Goal: Find specific page/section: Find specific page/section

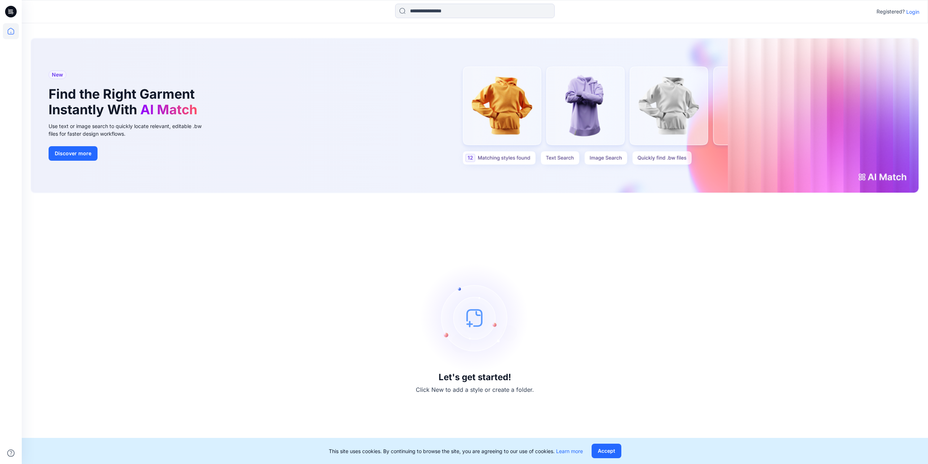
click at [910, 16] on div "Registered? Login" at bounding box center [475, 12] width 906 height 16
click at [911, 15] on p "Login" at bounding box center [912, 12] width 13 height 8
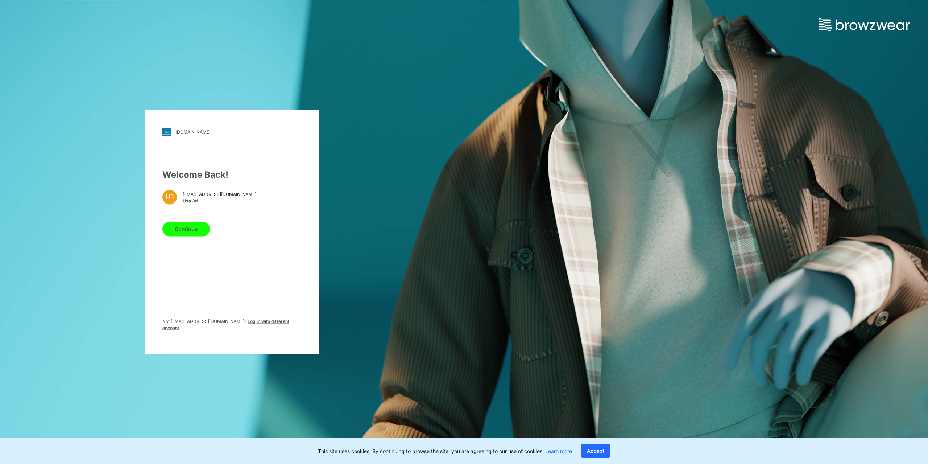
click at [188, 232] on button "Continue" at bounding box center [185, 229] width 47 height 15
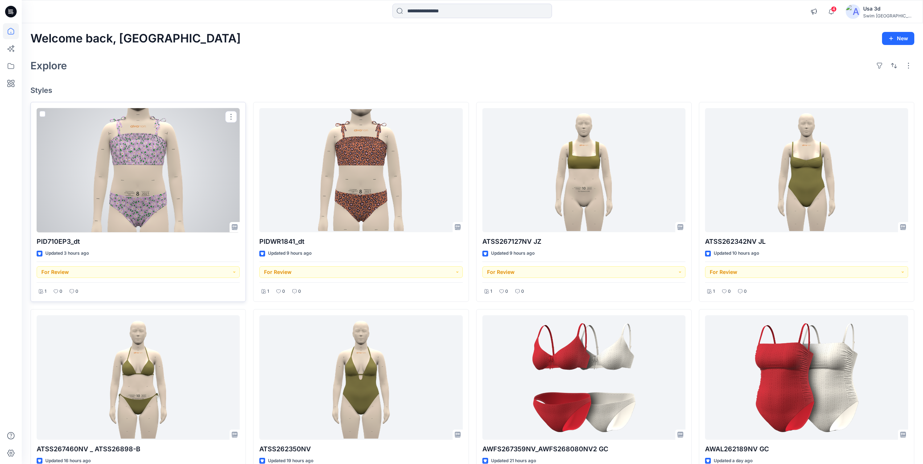
click at [155, 182] on div at bounding box center [138, 170] width 203 height 124
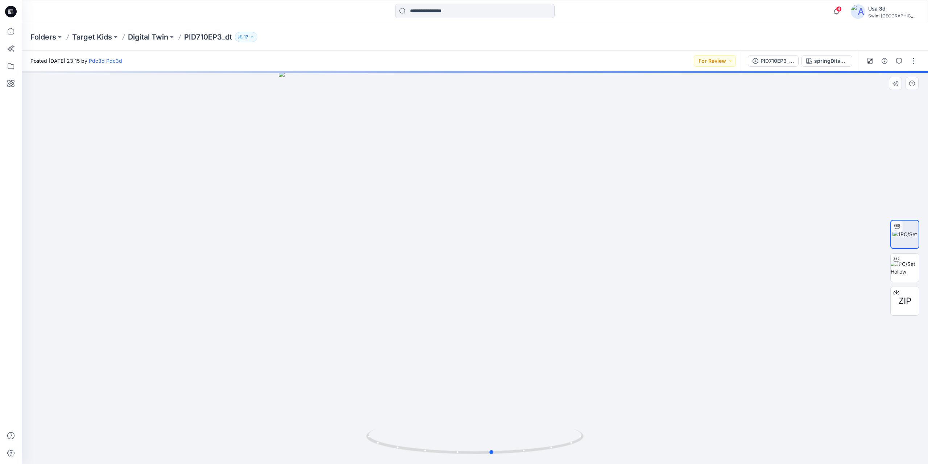
drag, startPoint x: 521, startPoint y: 232, endPoint x: 539, endPoint y: 238, distance: 18.6
click at [539, 238] on div at bounding box center [475, 267] width 906 height 393
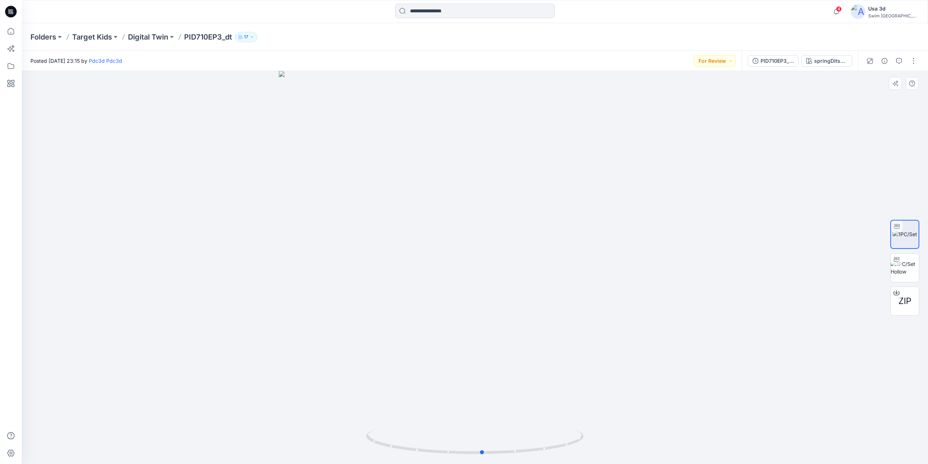
drag, startPoint x: 468, startPoint y: 209, endPoint x: 237, endPoint y: 60, distance: 274.5
click at [457, 220] on div at bounding box center [475, 267] width 906 height 393
click at [150, 39] on p "Digital Twin" at bounding box center [148, 37] width 40 height 10
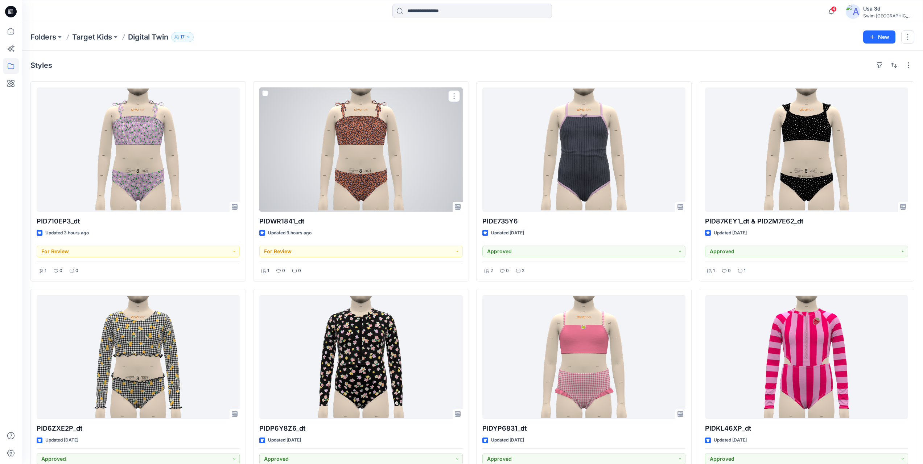
click at [356, 177] on div at bounding box center [360, 149] width 203 height 124
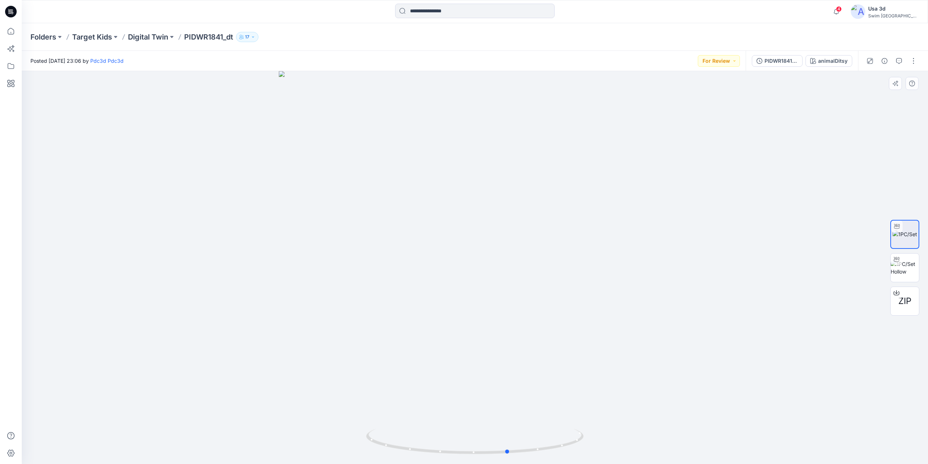
drag, startPoint x: 483, startPoint y: 222, endPoint x: 517, endPoint y: 218, distance: 34.0
click at [517, 218] on div at bounding box center [475, 267] width 906 height 393
drag, startPoint x: 499, startPoint y: 222, endPoint x: 509, endPoint y: 287, distance: 65.7
click at [509, 287] on img at bounding box center [474, 257] width 707 height 413
click at [896, 61] on button "button" at bounding box center [899, 61] width 12 height 12
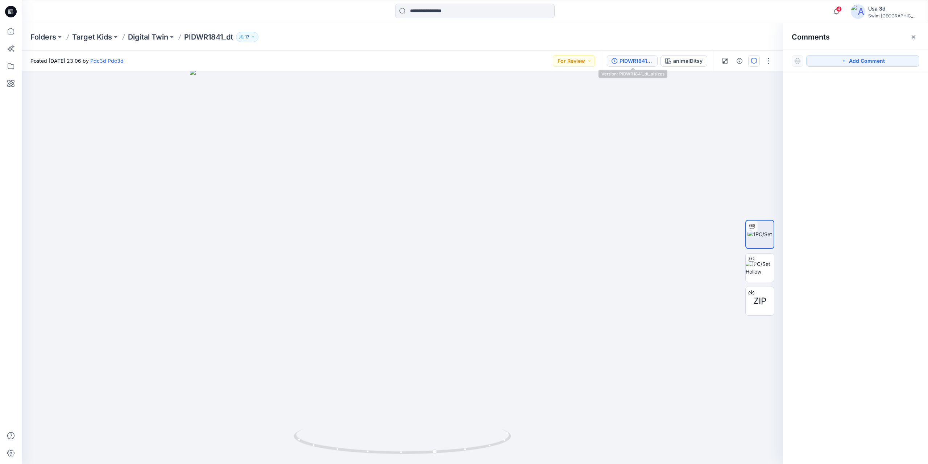
click at [630, 66] on button "PIDWR1841_dt_alsizes" at bounding box center [632, 61] width 51 height 12
drag, startPoint x: 433, startPoint y: 233, endPoint x: 338, endPoint y: 223, distance: 95.2
click at [338, 223] on img at bounding box center [402, 261] width 425 height 405
drag, startPoint x: 460, startPoint y: 235, endPoint x: 456, endPoint y: 223, distance: 13.4
click at [456, 223] on div at bounding box center [402, 267] width 761 height 393
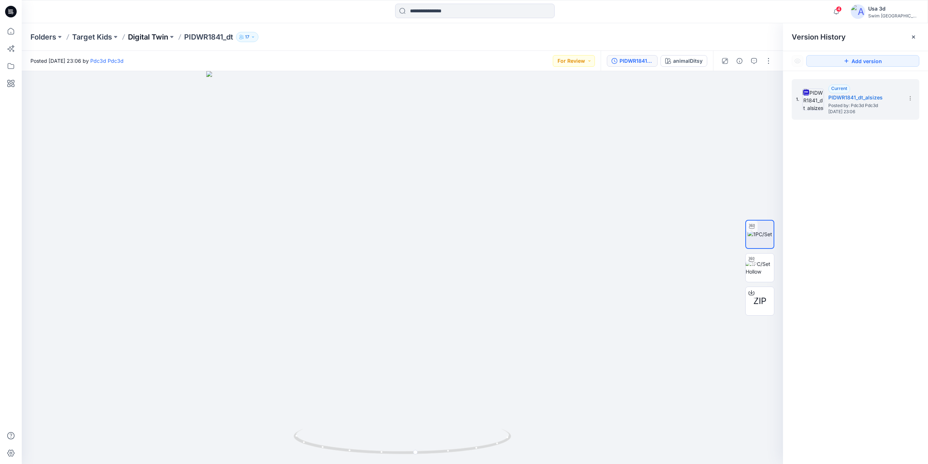
click at [151, 36] on p "Digital Twin" at bounding box center [148, 37] width 40 height 10
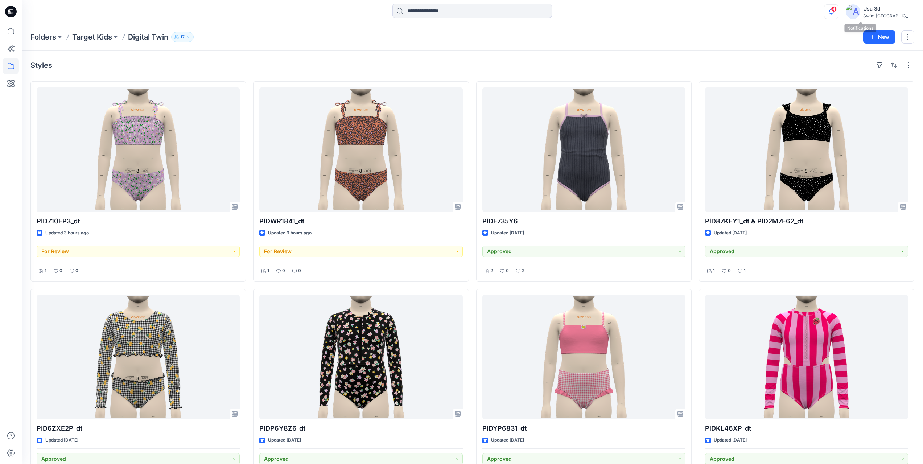
click at [838, 11] on icon "button" at bounding box center [831, 11] width 14 height 15
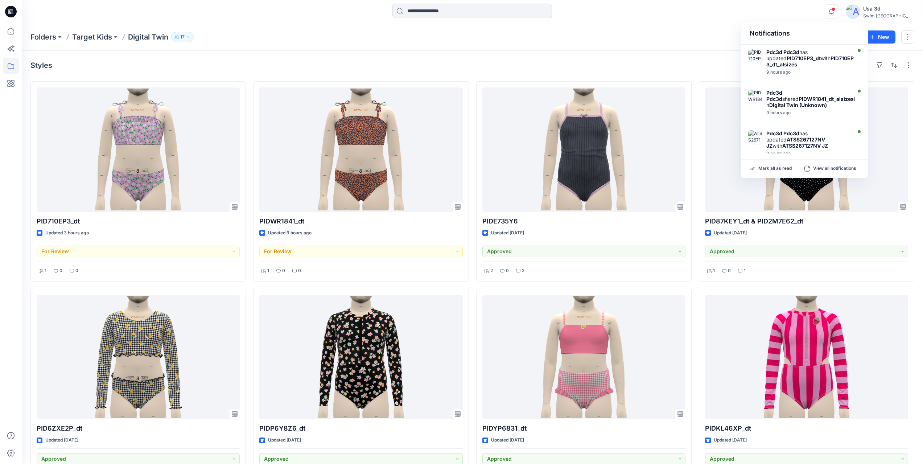
click at [21, 12] on div at bounding box center [10, 11] width 23 height 23
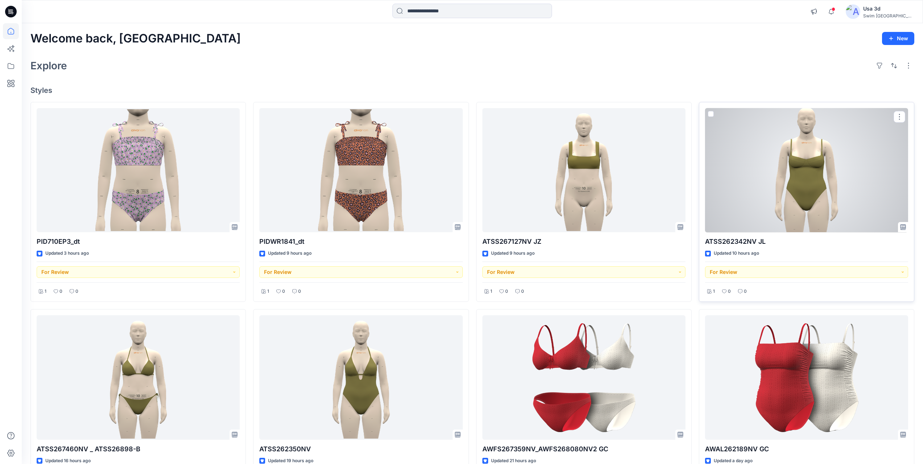
click at [793, 174] on div at bounding box center [806, 170] width 203 height 124
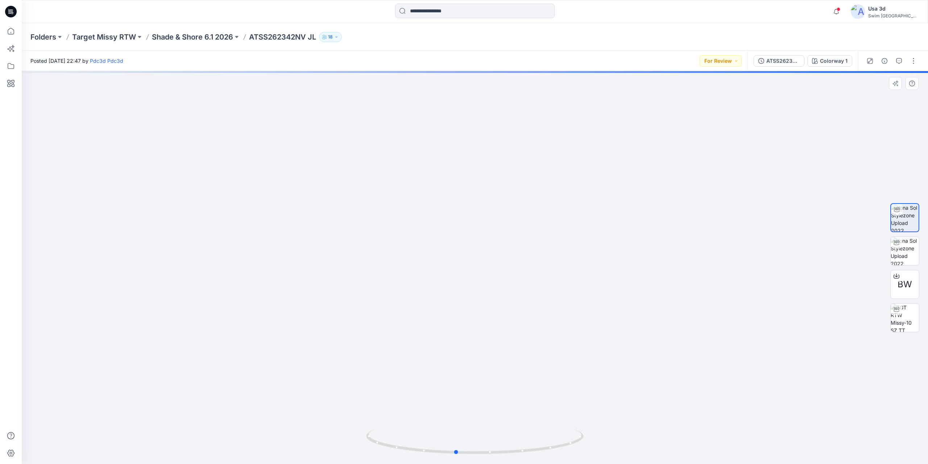
drag, startPoint x: 555, startPoint y: 235, endPoint x: 535, endPoint y: 231, distance: 19.7
click at [535, 231] on div at bounding box center [475, 267] width 906 height 393
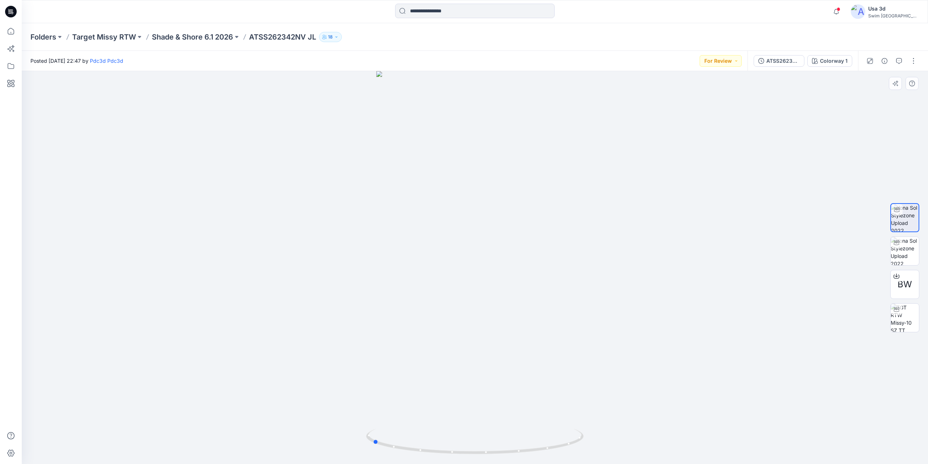
drag, startPoint x: 456, startPoint y: 243, endPoint x: 591, endPoint y: 238, distance: 134.2
click at [591, 238] on div at bounding box center [475, 267] width 906 height 393
click at [12, 8] on icon at bounding box center [11, 12] width 12 height 12
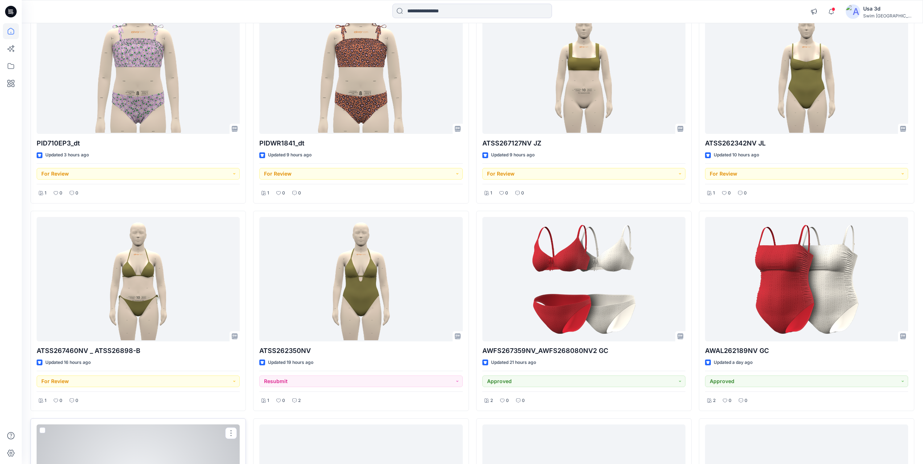
scroll to position [70, 0]
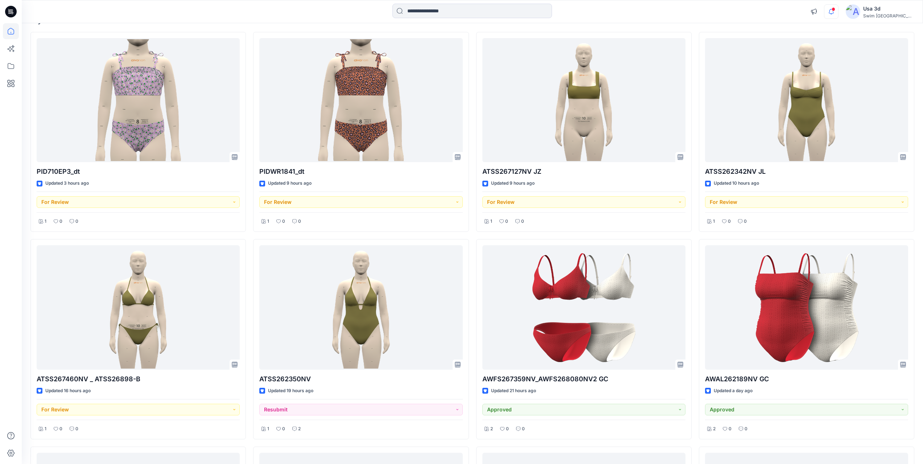
drag, startPoint x: 852, startPoint y: 11, endPoint x: 856, endPoint y: 9, distance: 4.9
click at [855, 11] on div "Notifications Pdc3d Pdc3d has updated PID710EP3_dt with PID710EP3_dt_alsizes 9 …" at bounding box center [859, 12] width 107 height 16
click at [838, 9] on icon "button" at bounding box center [831, 11] width 14 height 15
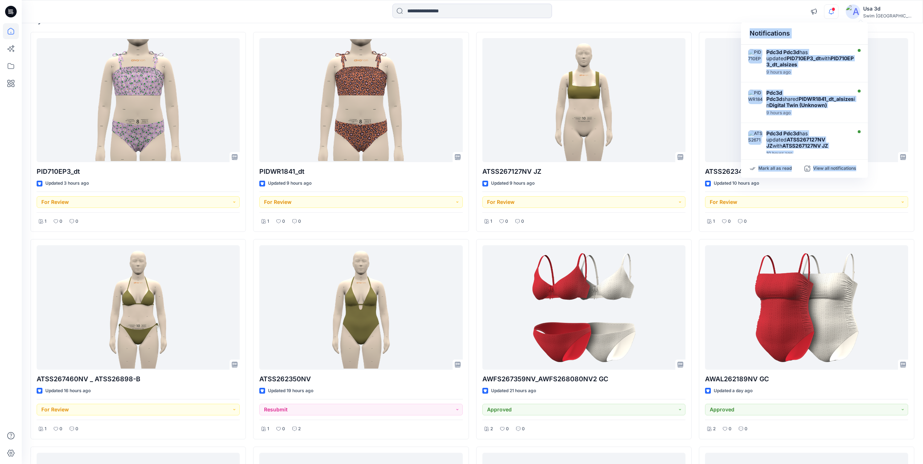
click at [835, 8] on span at bounding box center [833, 9] width 4 height 4
